Goal: Submit feedback/report problem

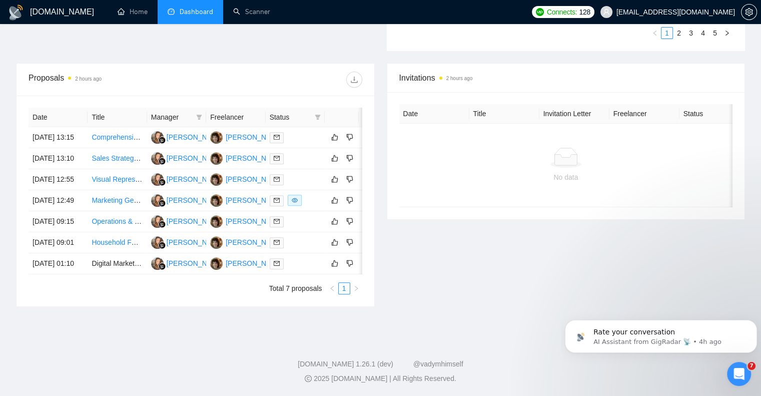
scroll to position [359, 0]
click at [350, 133] on icon "dislike" at bounding box center [349, 137] width 7 height 8
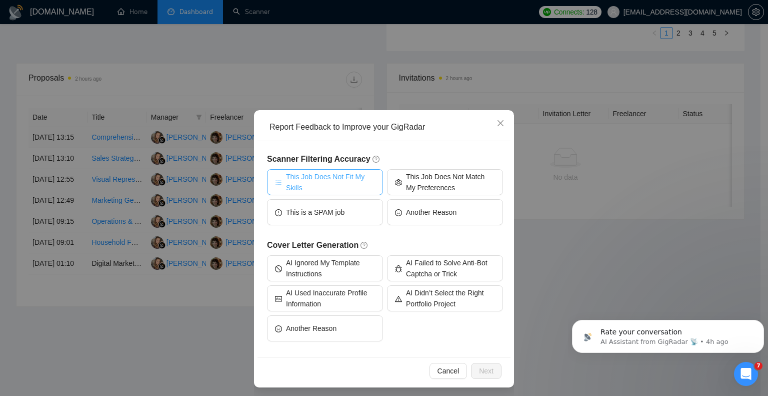
click at [342, 179] on span "This Job Does Not Fit My Skills" at bounding box center [330, 182] width 89 height 22
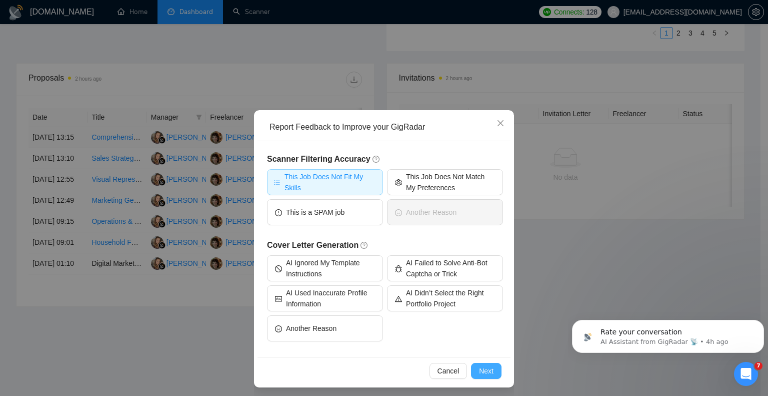
click at [486, 372] on span "Next" at bounding box center [486, 370] width 15 height 11
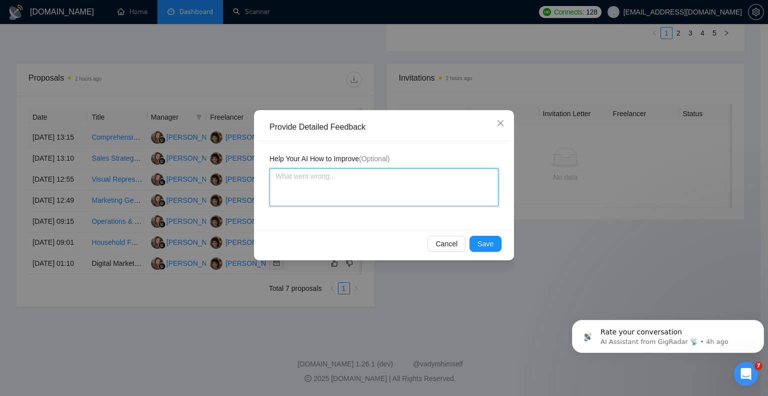
click at [315, 179] on textarea at bounding box center [384, 187] width 229 height 38
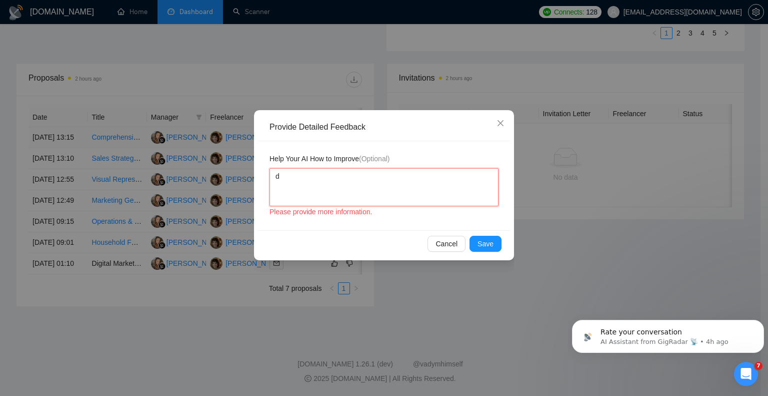
type textarea "do"
type textarea "do n"
type textarea "do no"
type textarea "do not"
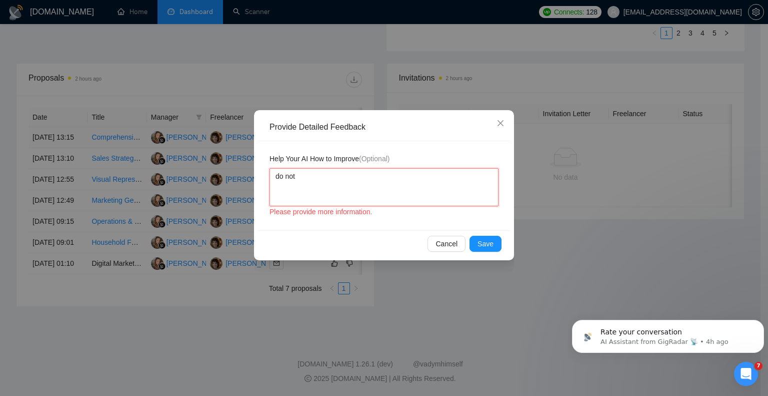
type textarea "do not"
type textarea "do not d"
type textarea "do not do"
type textarea "do not do m"
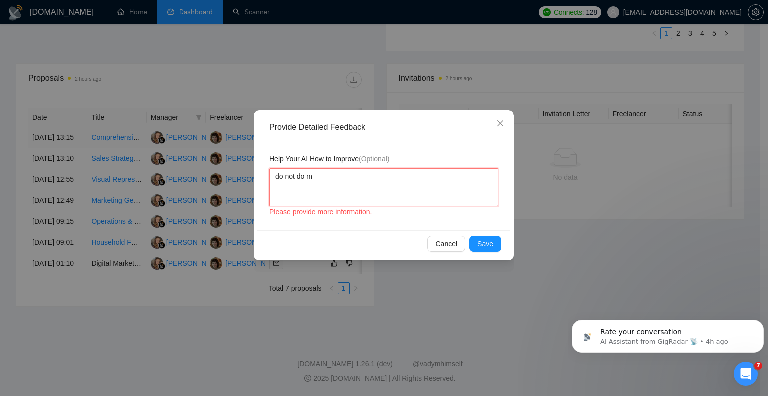
type textarea "do not do ma"
type textarea "do not do mar"
type textarea "do not do mark"
type textarea "do not do marke"
type textarea "do not do market"
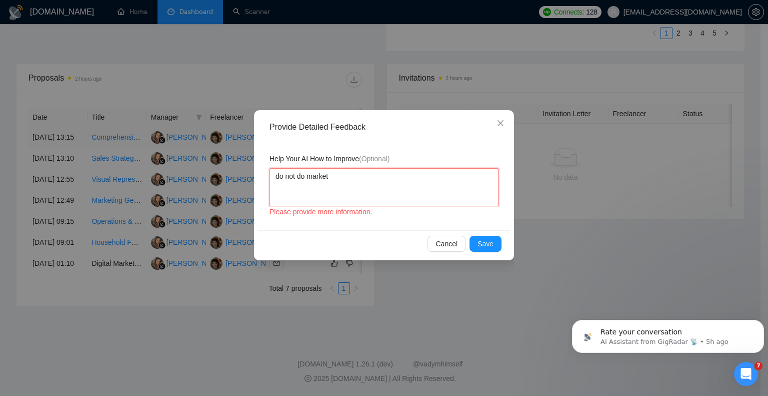
type textarea "do not do marketi"
type textarea "do not do marketin"
type textarea "do not do marketing"
click at [457, 245] on span "Cancel" at bounding box center [447, 243] width 22 height 11
